Goal: Navigation & Orientation: Find specific page/section

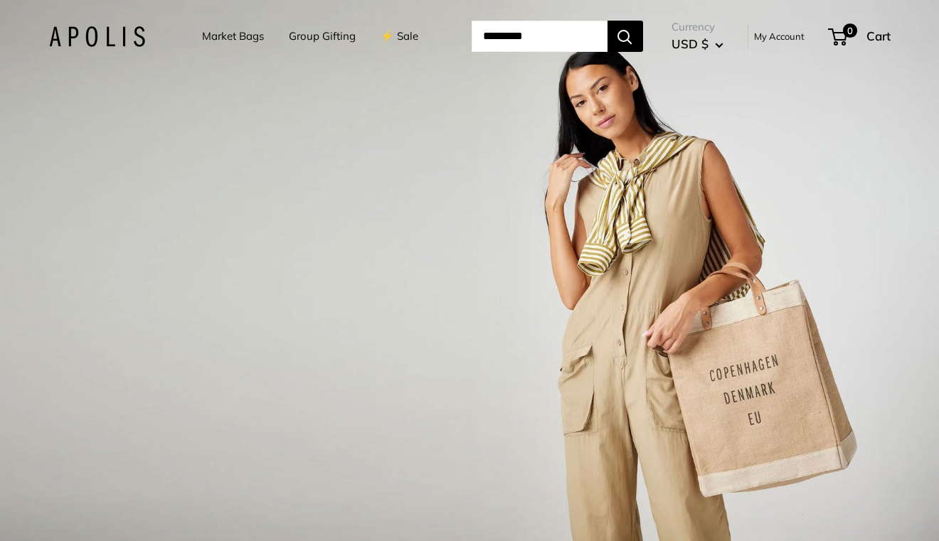
click at [788, 35] on link "My Account" at bounding box center [779, 36] width 50 height 17
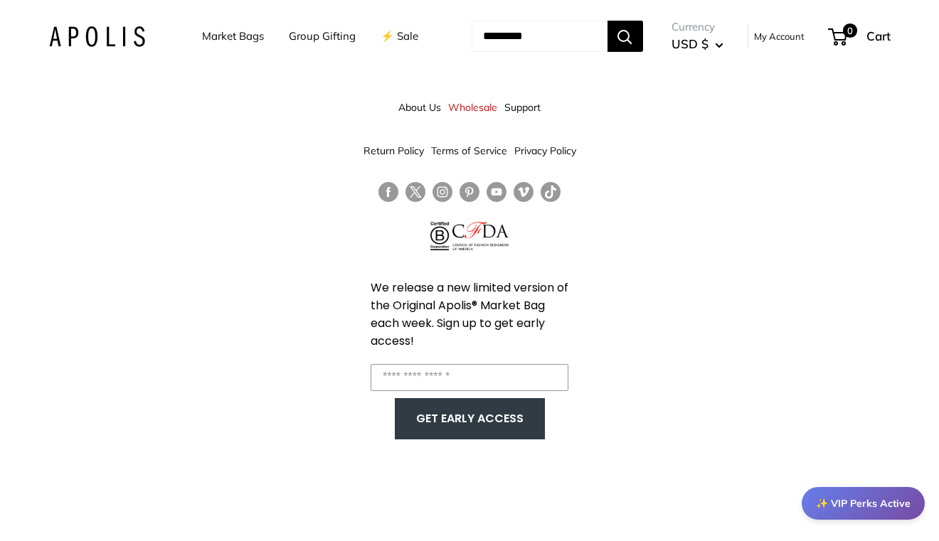
click at [479, 103] on link "Wholesale" at bounding box center [472, 108] width 49 height 26
